Goal: Task Accomplishment & Management: Manage account settings

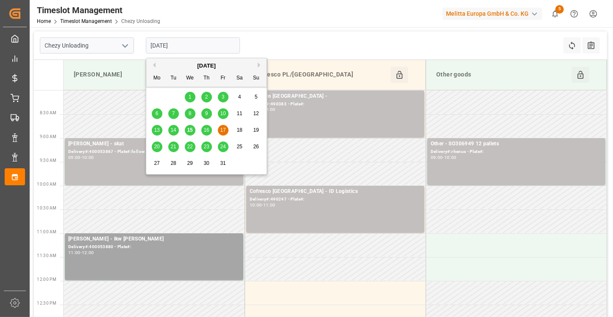
click at [188, 48] on input "[DATE]" at bounding box center [193, 45] width 94 height 16
click at [206, 147] on span "23" at bounding box center [207, 146] width 6 height 6
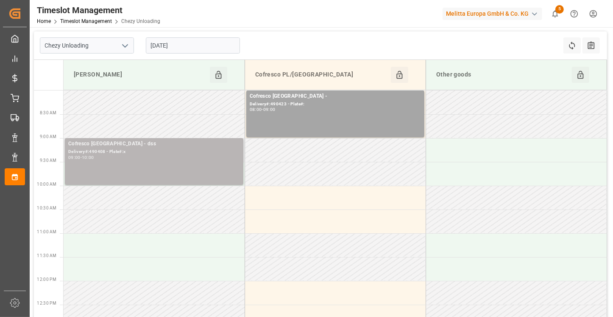
click at [210, 160] on div "Cofresco [GEOGRAPHIC_DATA] - dss Delivery#:490408 - Plate#:x 09:00 - 10:00" at bounding box center [154, 161] width 172 height 43
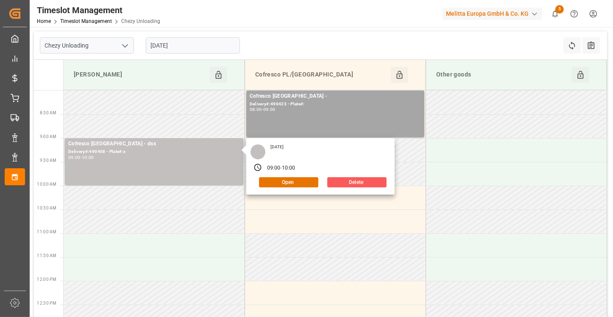
click at [382, 180] on button "Delete" at bounding box center [357, 182] width 59 height 10
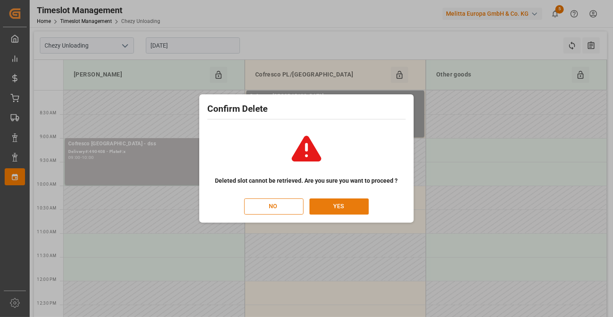
click at [355, 207] on button "YES" at bounding box center [339, 206] width 59 height 16
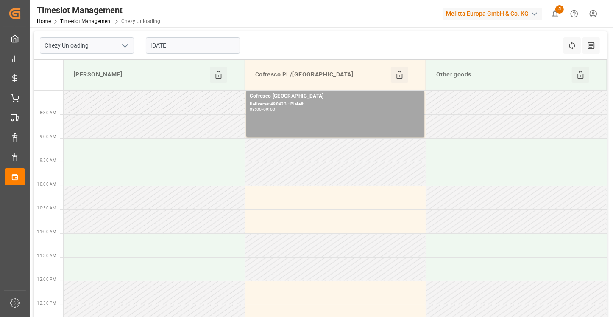
click at [198, 43] on input "[DATE]" at bounding box center [193, 45] width 94 height 16
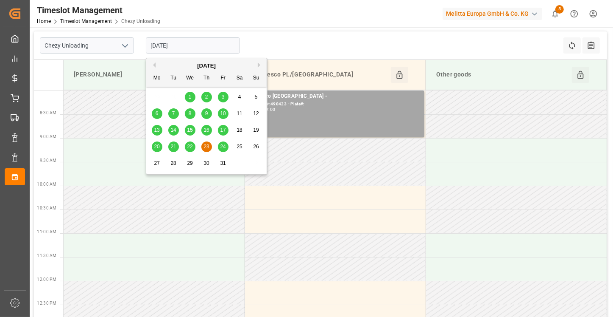
click at [227, 129] on div "17" at bounding box center [223, 130] width 11 height 10
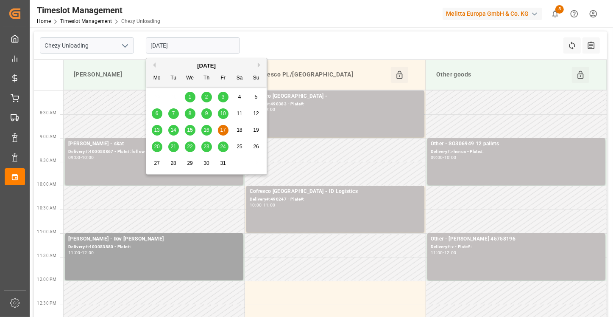
click at [174, 48] on input "[DATE]" at bounding box center [193, 45] width 94 height 16
click at [206, 129] on span "16" at bounding box center [207, 130] width 6 height 6
type input "[DATE]"
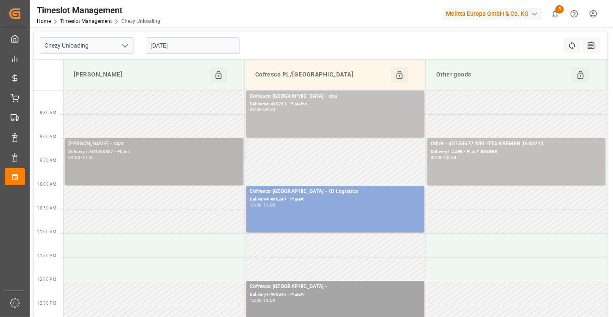
click at [191, 149] on div "Delivery#:400053867 - Plate#:" at bounding box center [154, 151] width 172 height 7
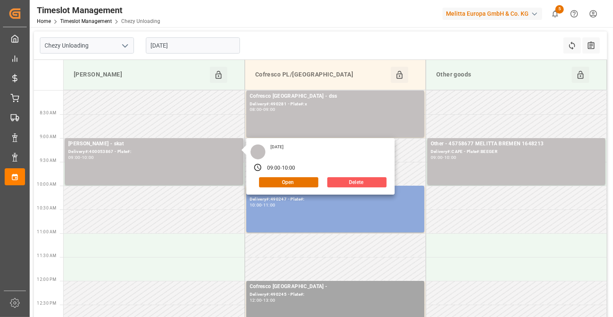
click at [344, 182] on button "Delete" at bounding box center [357, 182] width 59 height 10
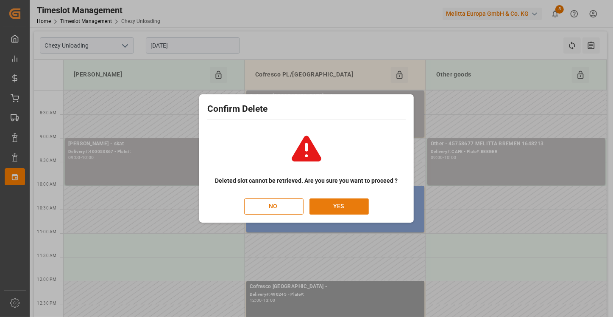
click at [325, 199] on button "YES" at bounding box center [339, 206] width 59 height 16
